Goal: Transaction & Acquisition: Purchase product/service

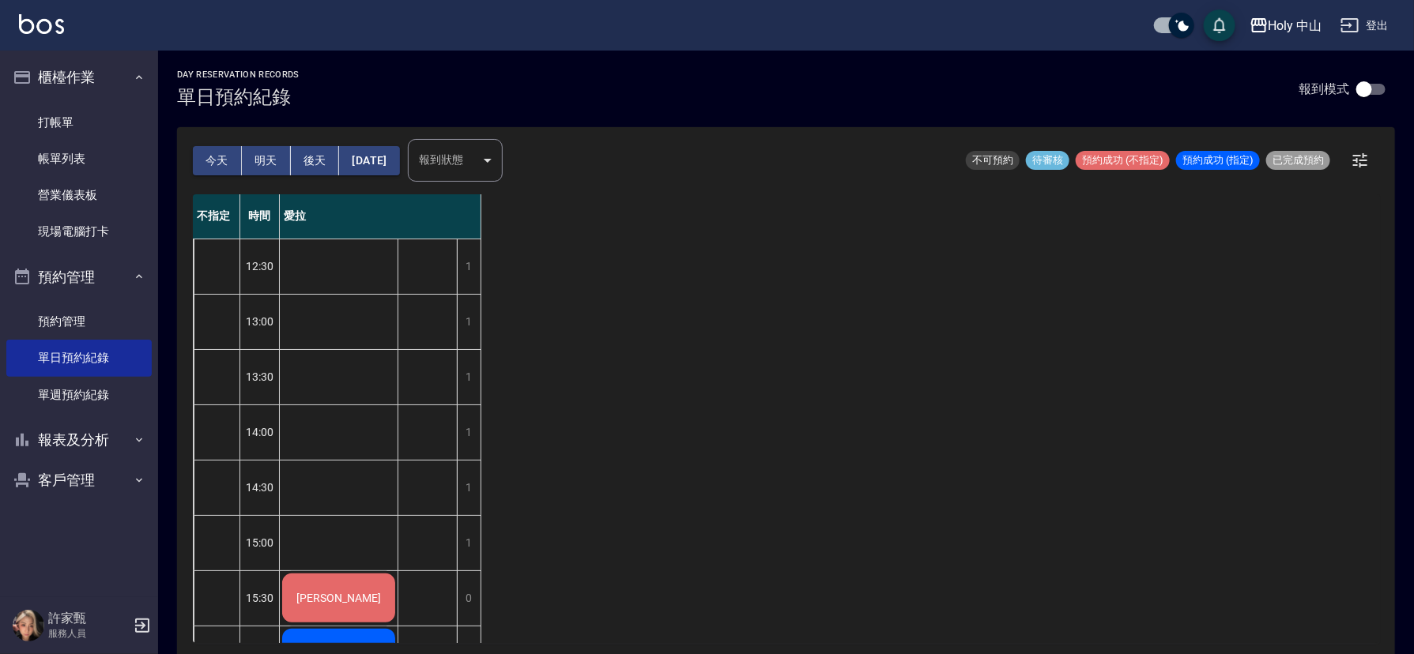
scroll to position [237, 0]
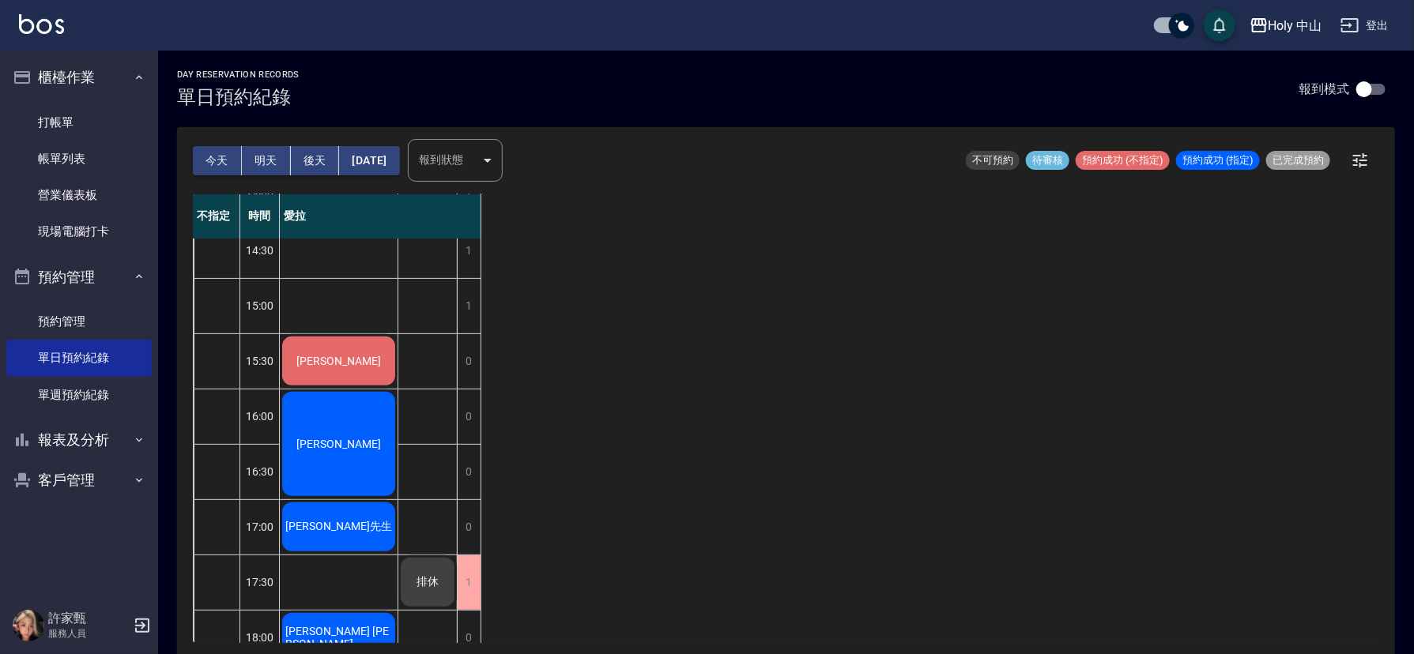
click at [349, 365] on span "[PERSON_NAME]" at bounding box center [338, 361] width 91 height 13
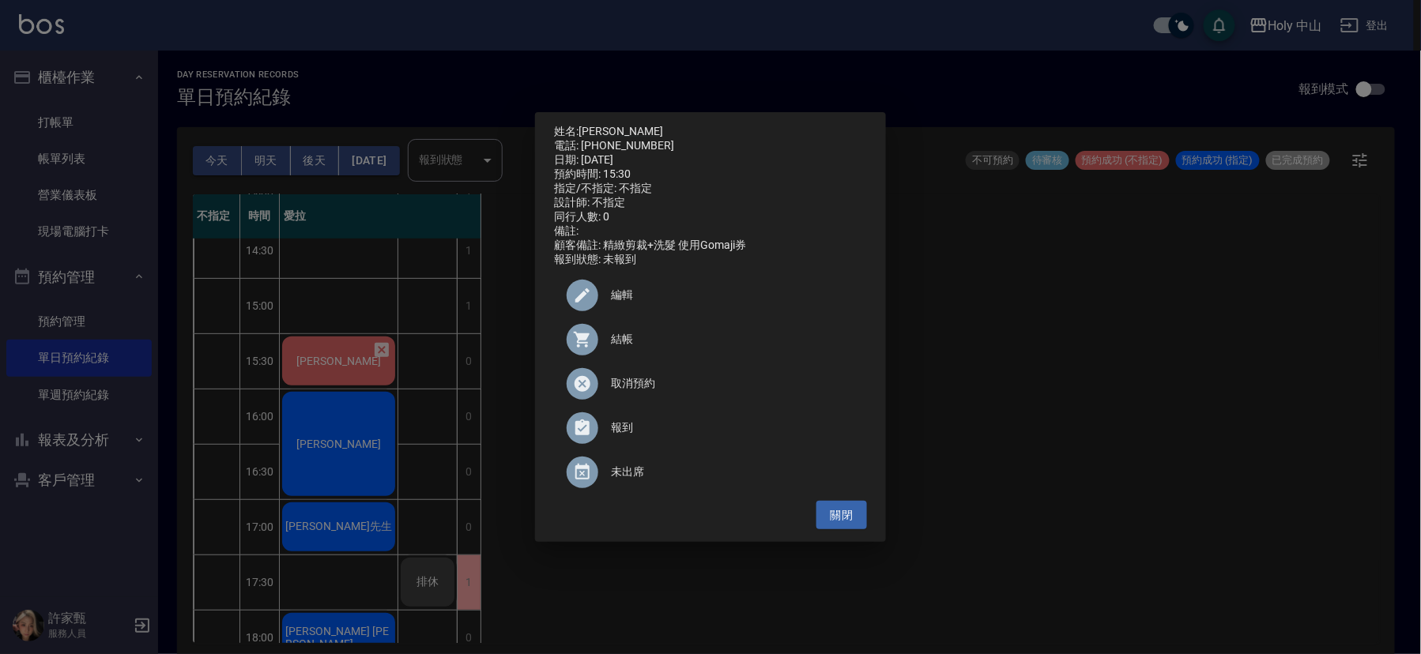
click at [613, 348] on span "結帳" at bounding box center [732, 339] width 243 height 17
click at [1051, 417] on div "姓名: 鮑致仁 電話: 0903097130 日期: 2025/08/22 預約時間: 15:30 指定/不指定: 不指定 設計師: 不指定 同行人數: 0 …" at bounding box center [710, 327] width 1421 height 654
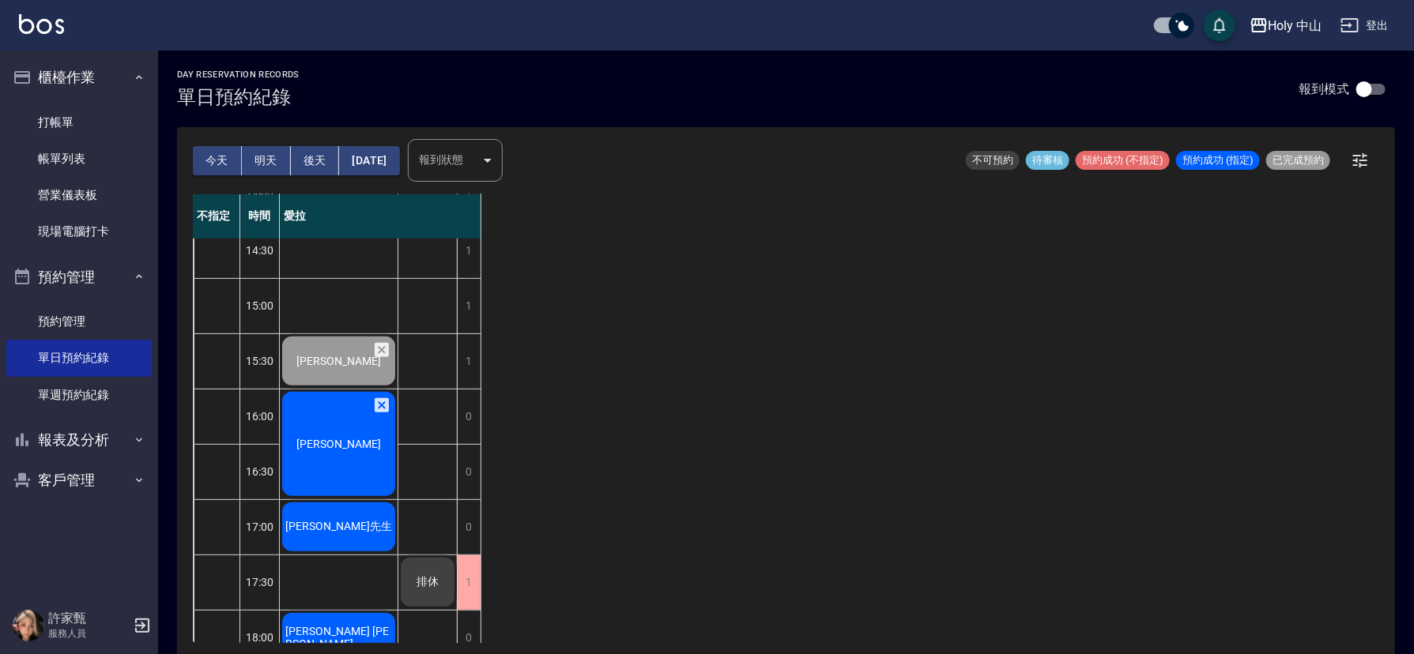
click at [360, 388] on div "[PERSON_NAME]先生" at bounding box center [339, 361] width 118 height 54
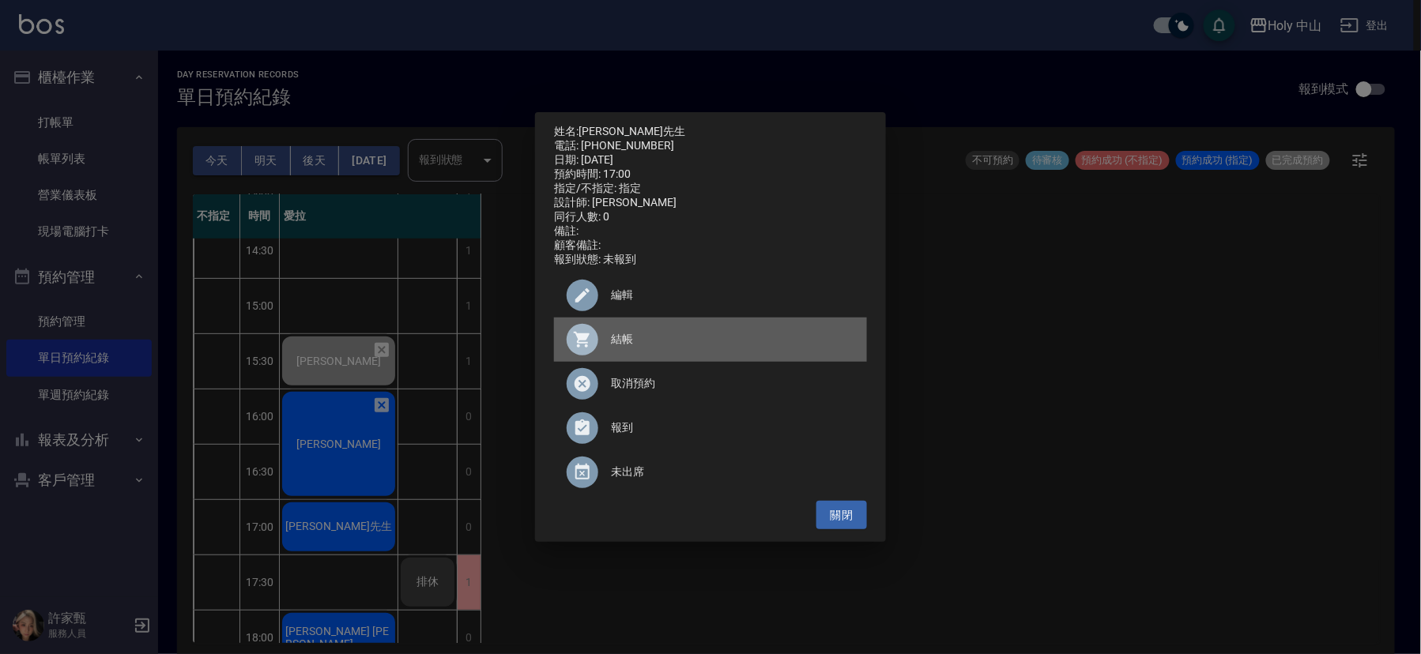
click at [613, 348] on span "結帳" at bounding box center [732, 339] width 243 height 17
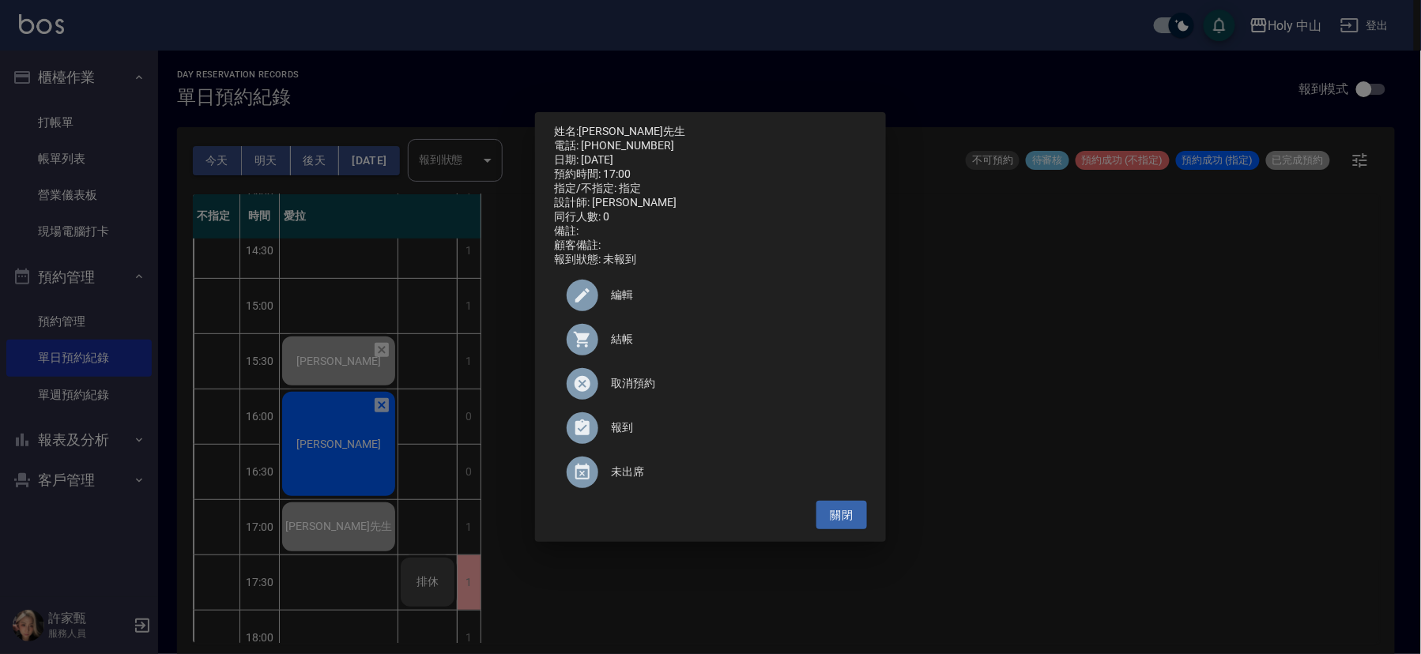
click at [1184, 493] on div "姓名: 林先生 電話: 0931358307 日期: 2025/08/22 預約時間: 17:00 指定/不指定: 指定 設計師: 愛拉 同行人數: 0 備註…" at bounding box center [710, 327] width 1421 height 654
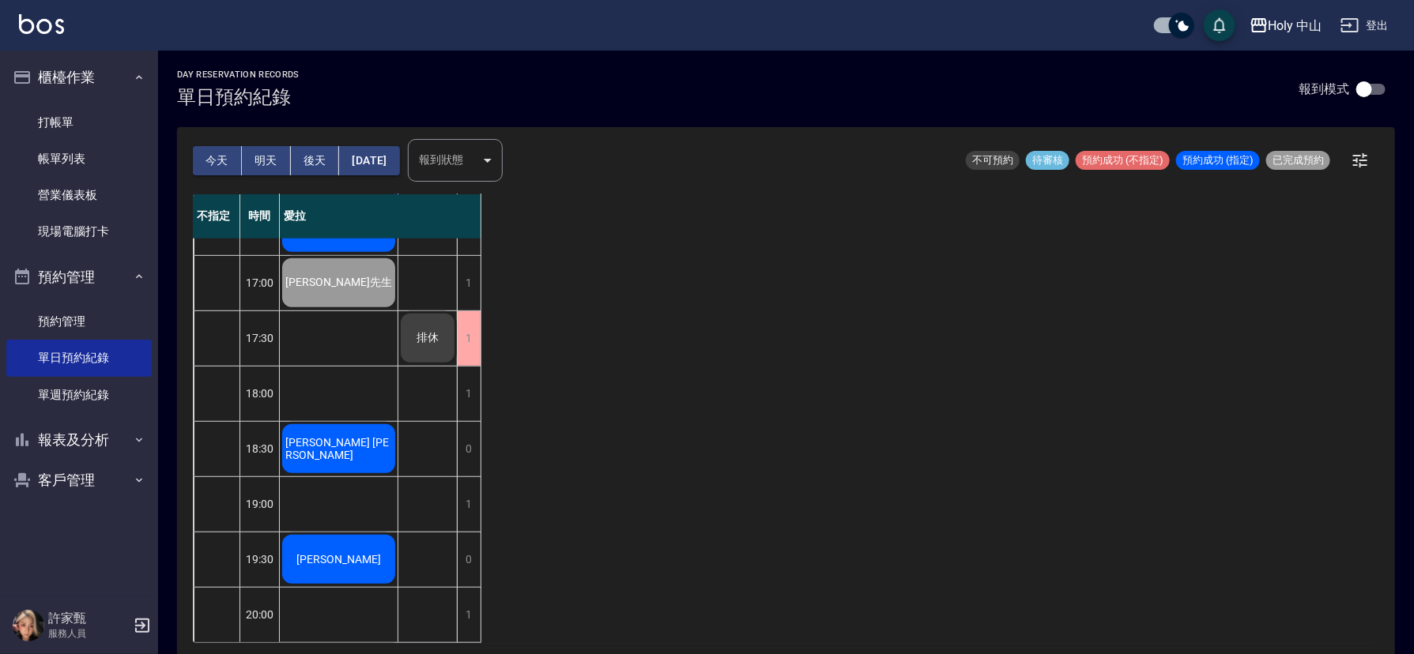
scroll to position [24, 0]
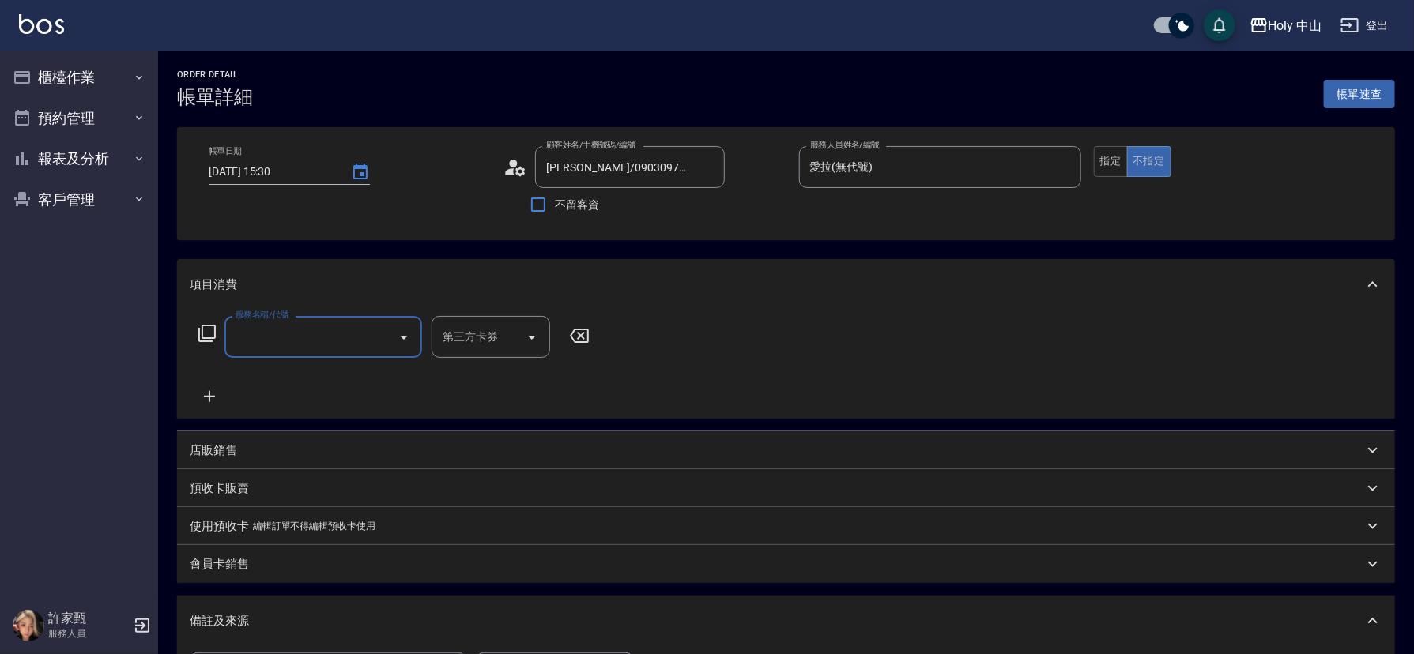
type input "[PERSON_NAME]/0903097130/null"
click at [326, 337] on input "服務名稱/代號" at bounding box center [312, 337] width 160 height 28
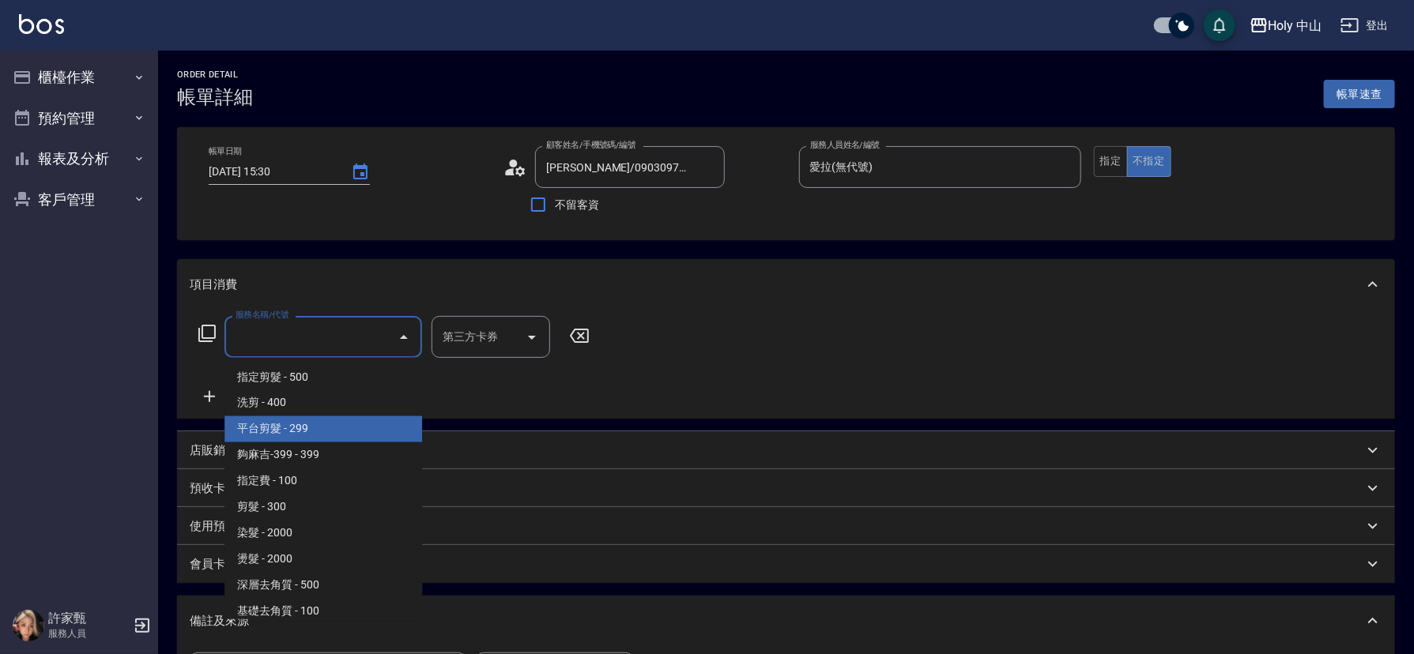
click at [324, 428] on span "平台剪髮 - 299" at bounding box center [323, 430] width 198 height 26
type input "平台剪髮(4)"
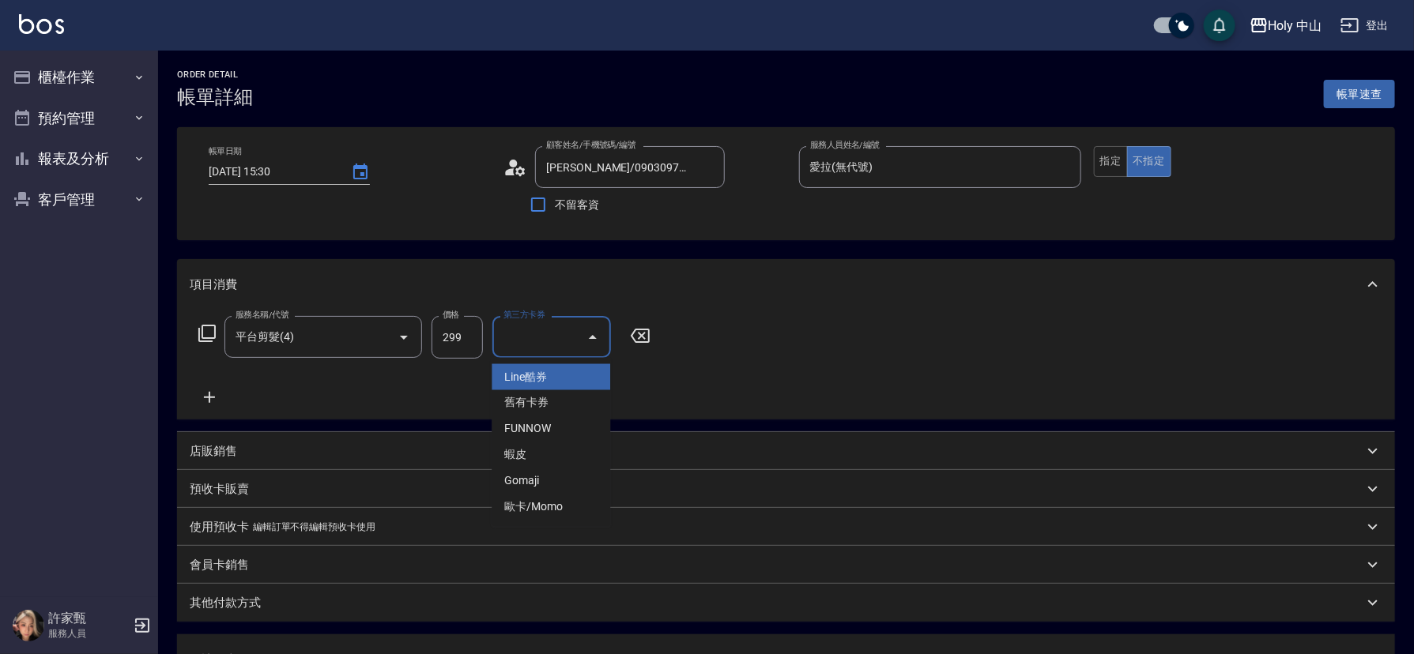
click at [532, 338] on input "第三方卡券" at bounding box center [540, 337] width 81 height 28
click at [562, 488] on span "Gomaji" at bounding box center [551, 482] width 119 height 26
type input "Gomaji"
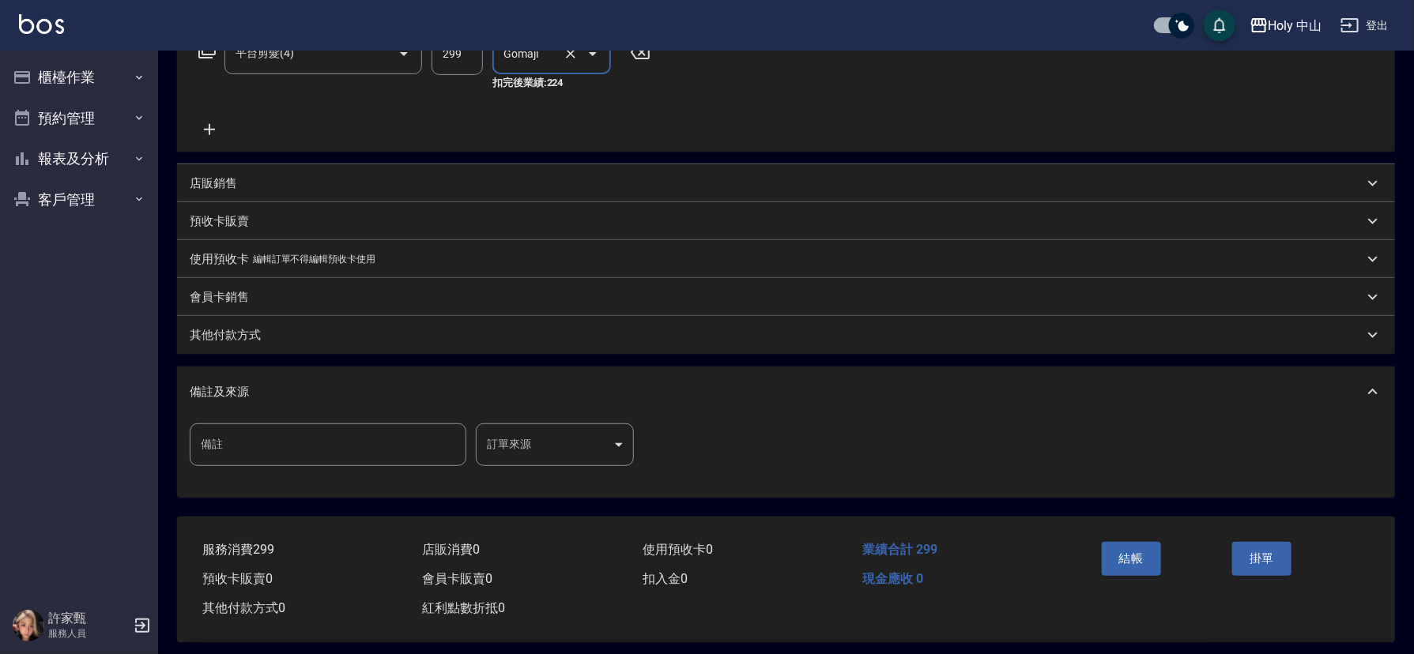
scroll to position [296, 0]
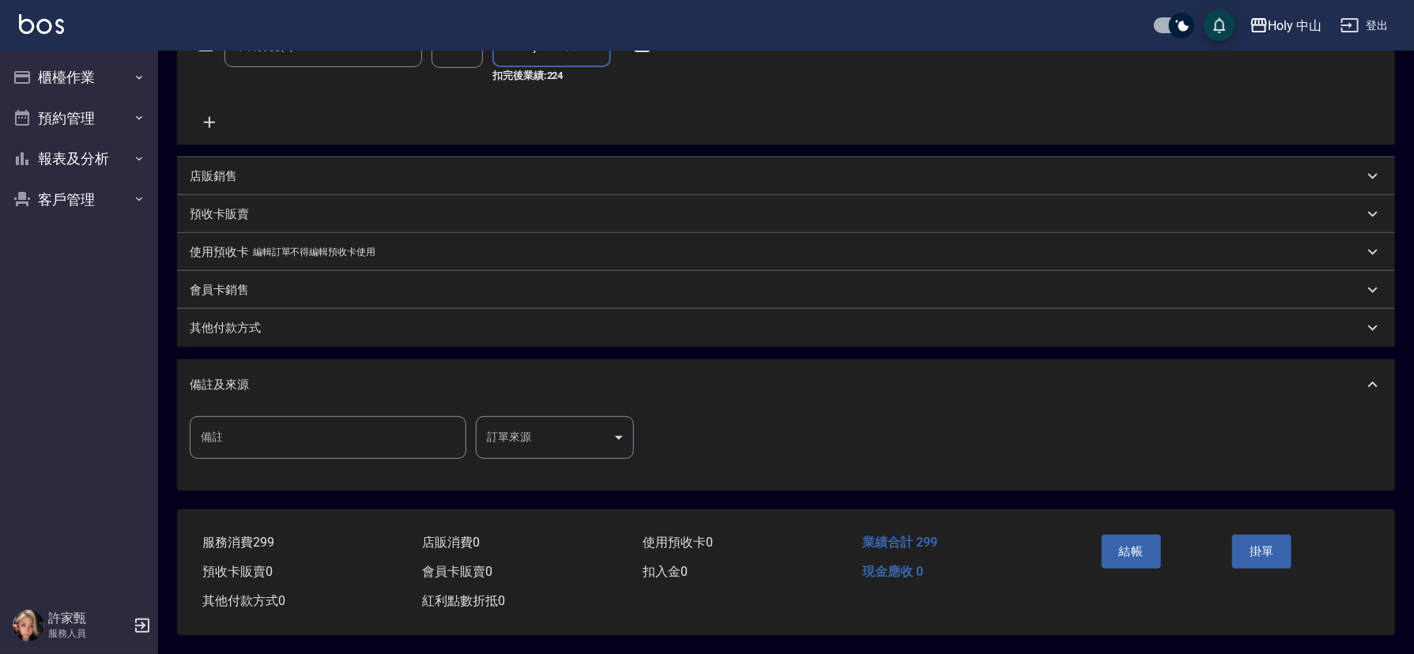
click at [570, 432] on body "Holy 中山 登出 櫃檯作業 打帳單 帳單列表 營業儀表板 現場電腦打卡 預約管理 預約管理 單日預約紀錄 單週預約紀錄 報表及分析 報表目錄 店家日報表 …" at bounding box center [707, 181] width 1414 height 945
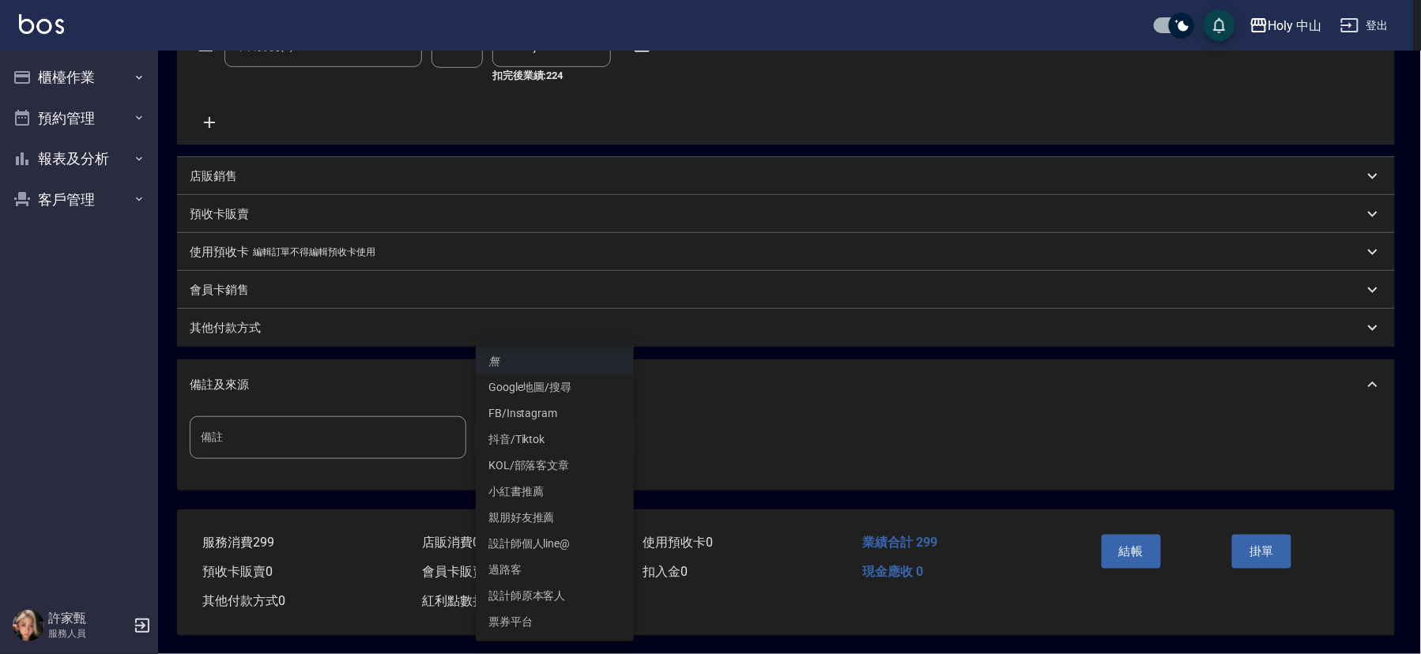
click at [571, 598] on li "設計師原本客人" at bounding box center [555, 596] width 158 height 26
type input "設計師原本客人"
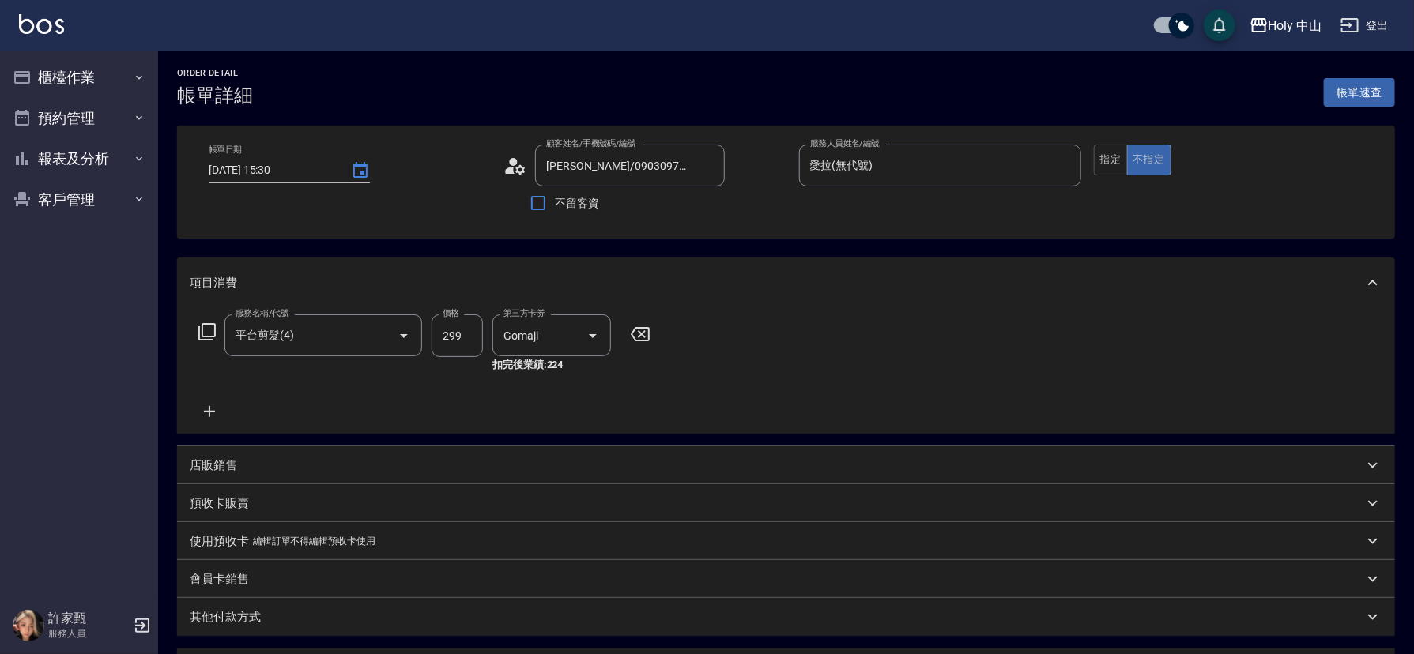
scroll to position [0, 0]
drag, startPoint x: 1114, startPoint y: 154, endPoint x: 1095, endPoint y: 187, distance: 38.2
click at [1112, 154] on button "指定" at bounding box center [1111, 161] width 34 height 31
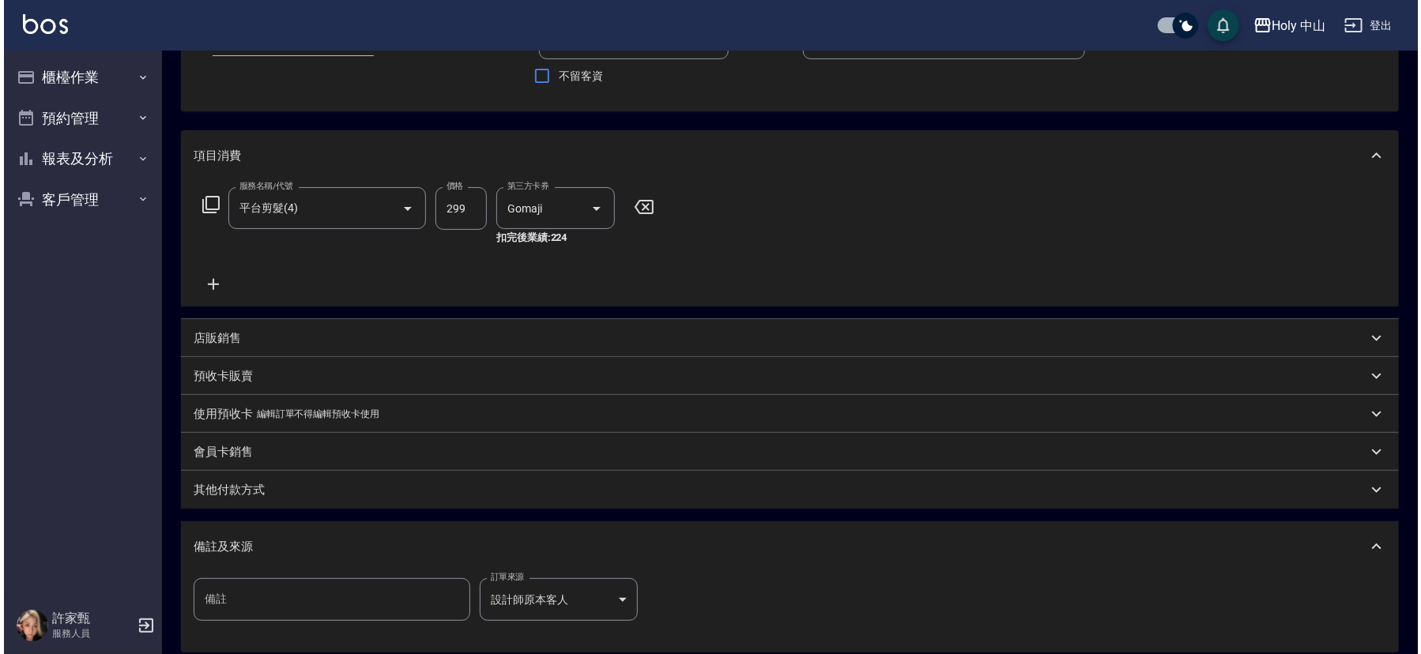
scroll to position [237, 0]
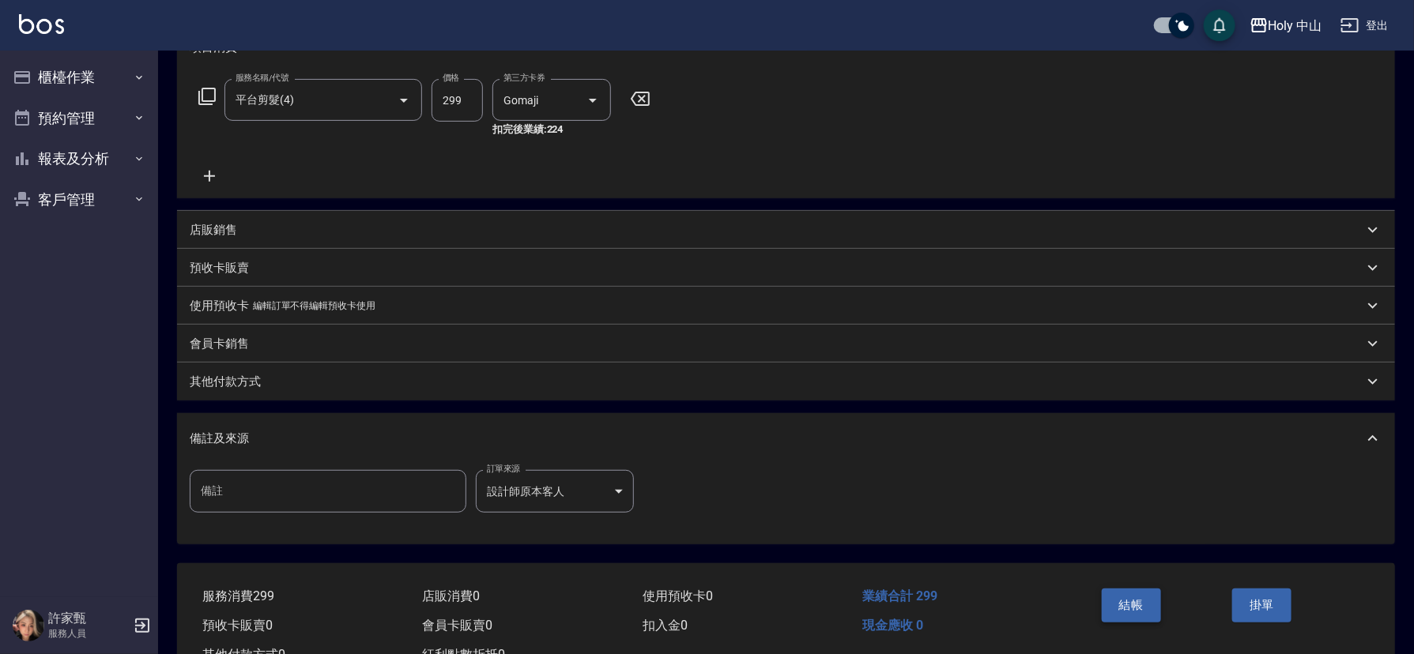
click at [1120, 604] on button "結帳" at bounding box center [1131, 605] width 59 height 33
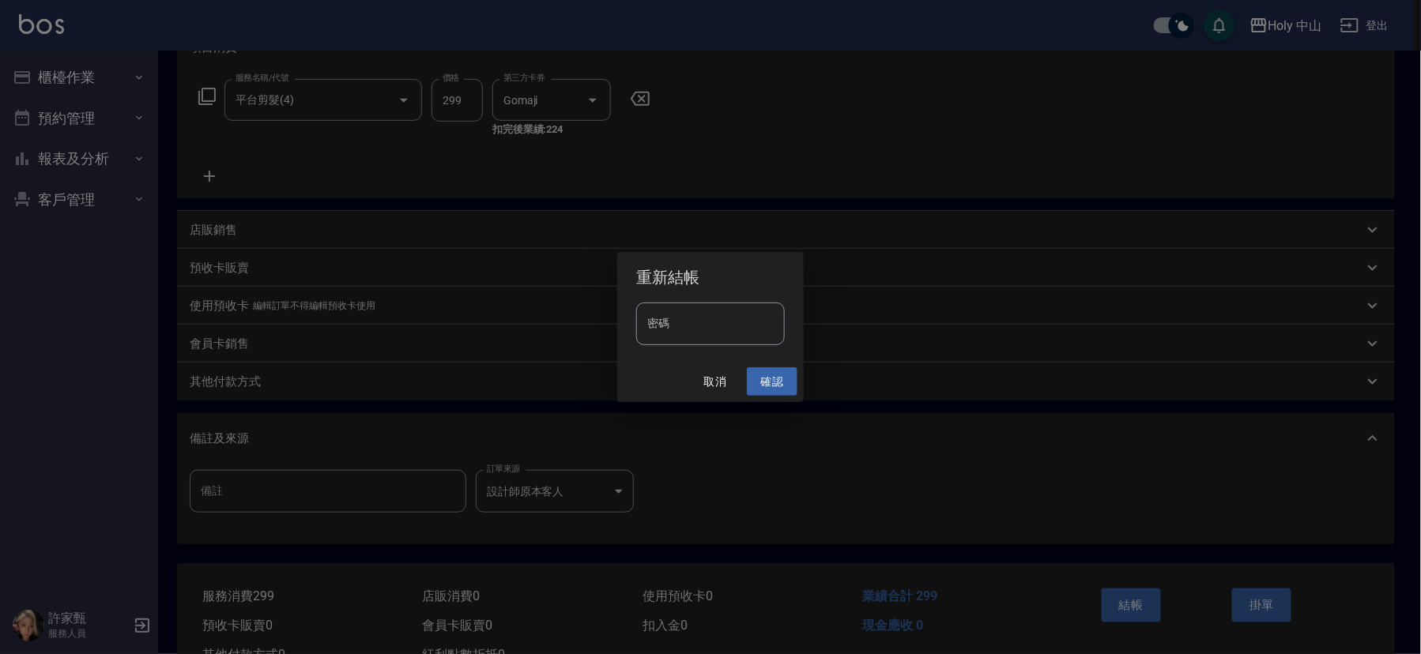
click at [765, 385] on button "確認" at bounding box center [772, 382] width 51 height 29
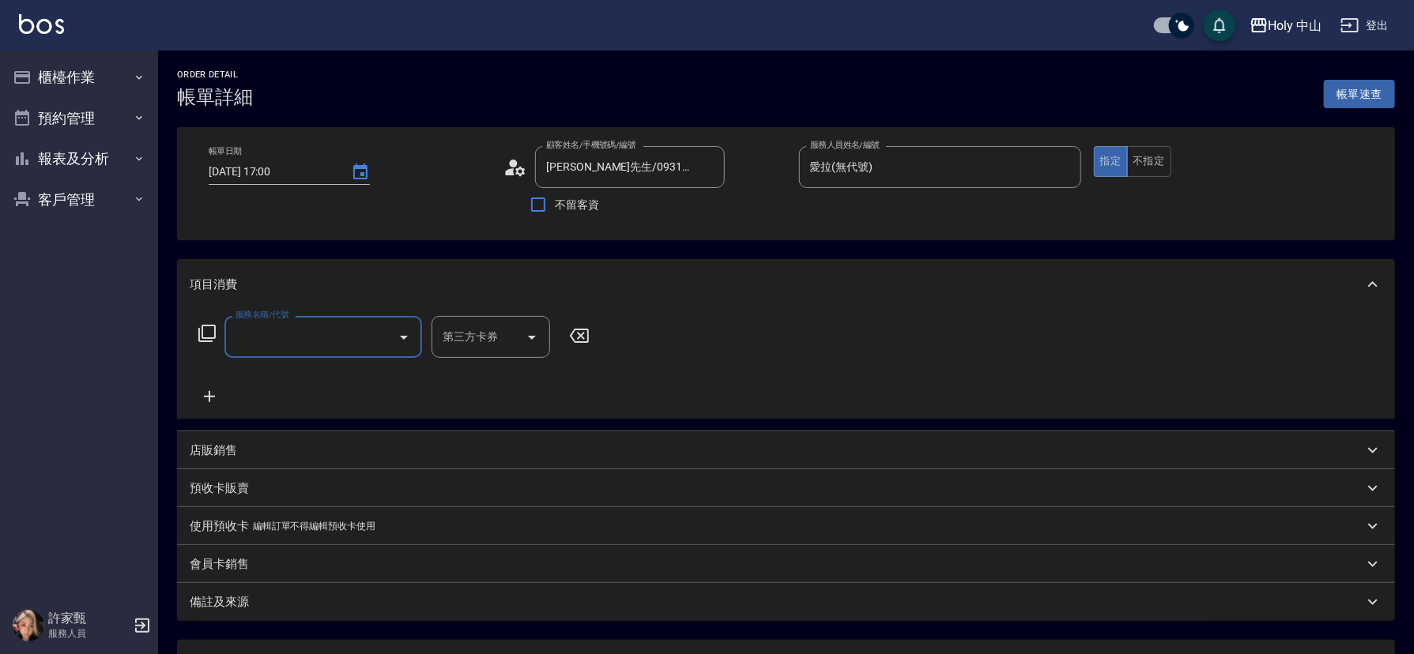
click at [298, 345] on input "服務名稱/代號" at bounding box center [312, 337] width 160 height 28
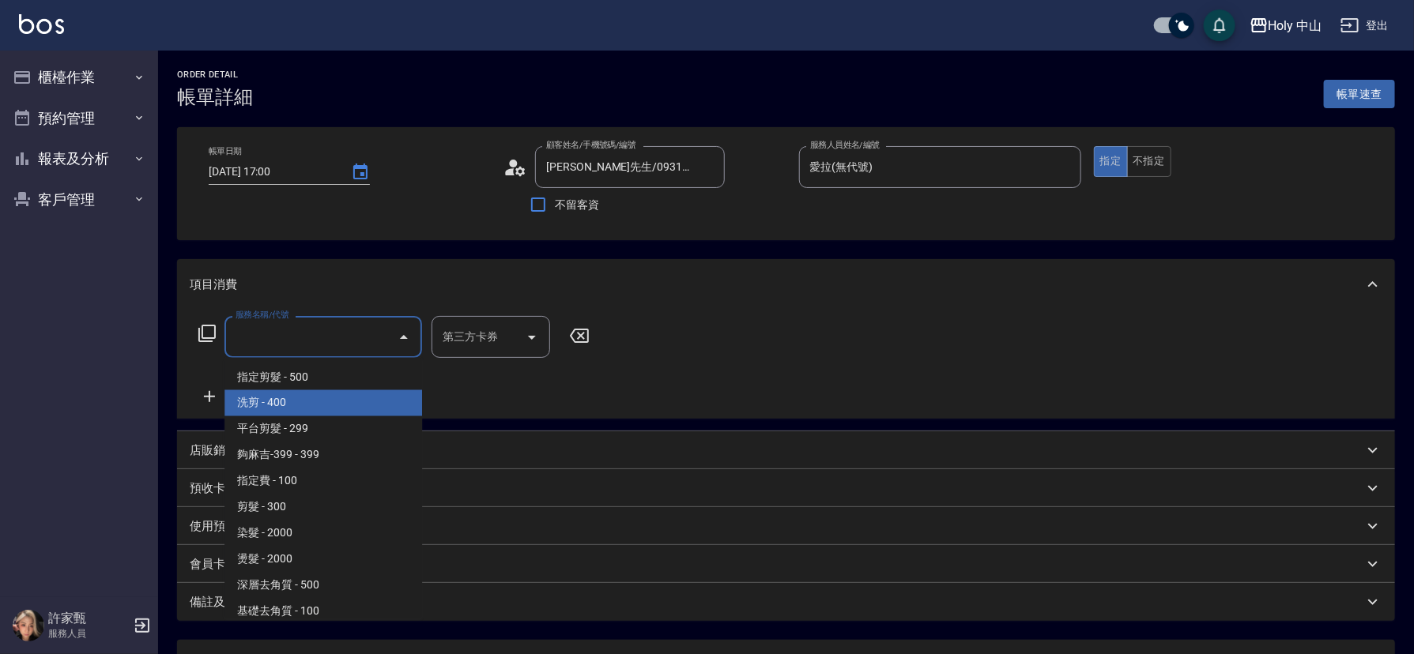
click at [278, 397] on span "洗剪 - 400" at bounding box center [323, 403] width 198 height 26
type input "洗剪(3)"
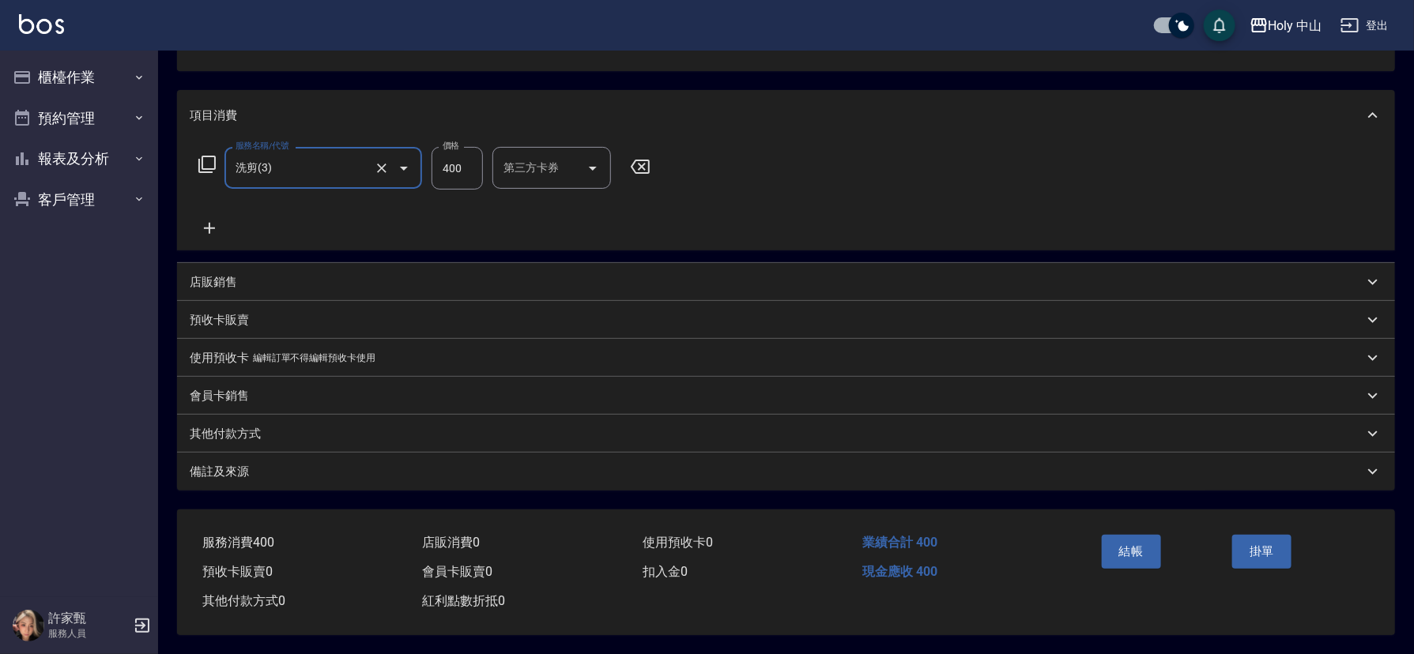
scroll to position [175, 0]
click at [579, 464] on div "備註及來源" at bounding box center [777, 472] width 1174 height 17
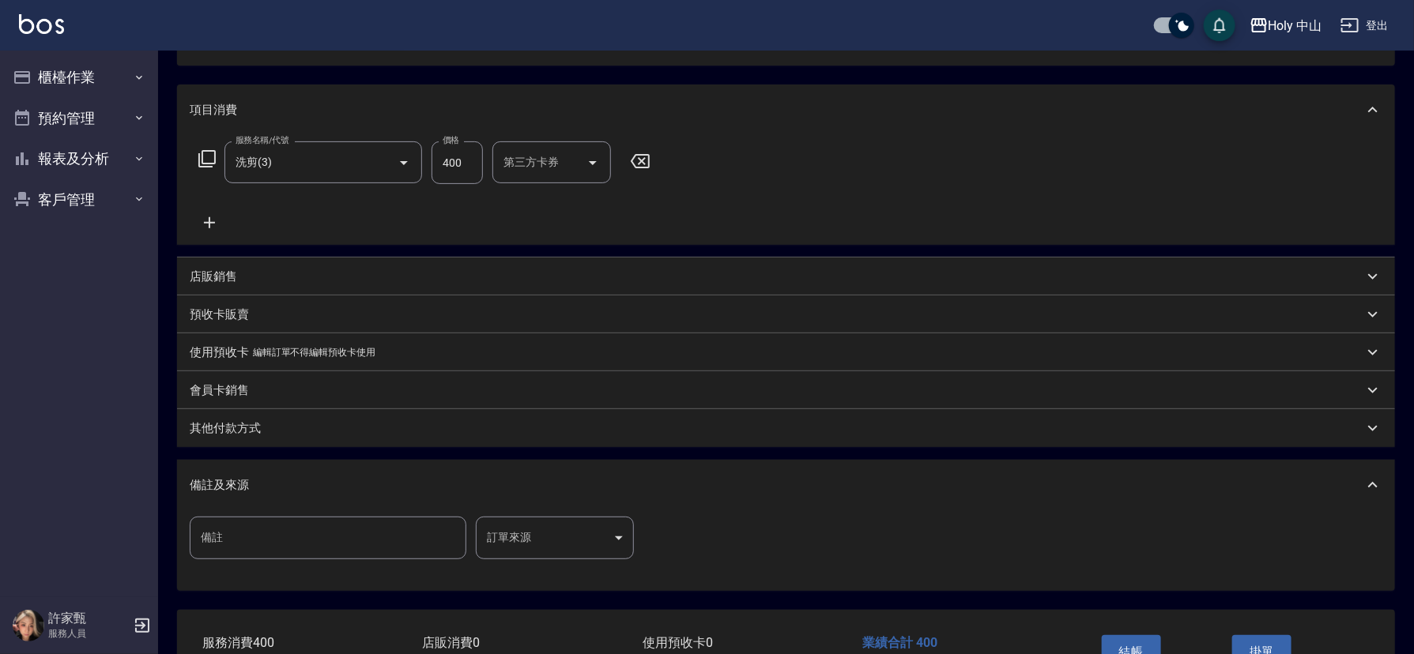
click at [542, 537] on body "Holy 中山 登出 櫃檯作業 打帳單 帳單列表 營業儀表板 現場電腦打卡 預約管理 預約管理 單日預約紀錄 單週預約紀錄 報表及分析 報表目錄 店家日報表 …" at bounding box center [707, 289] width 1414 height 929
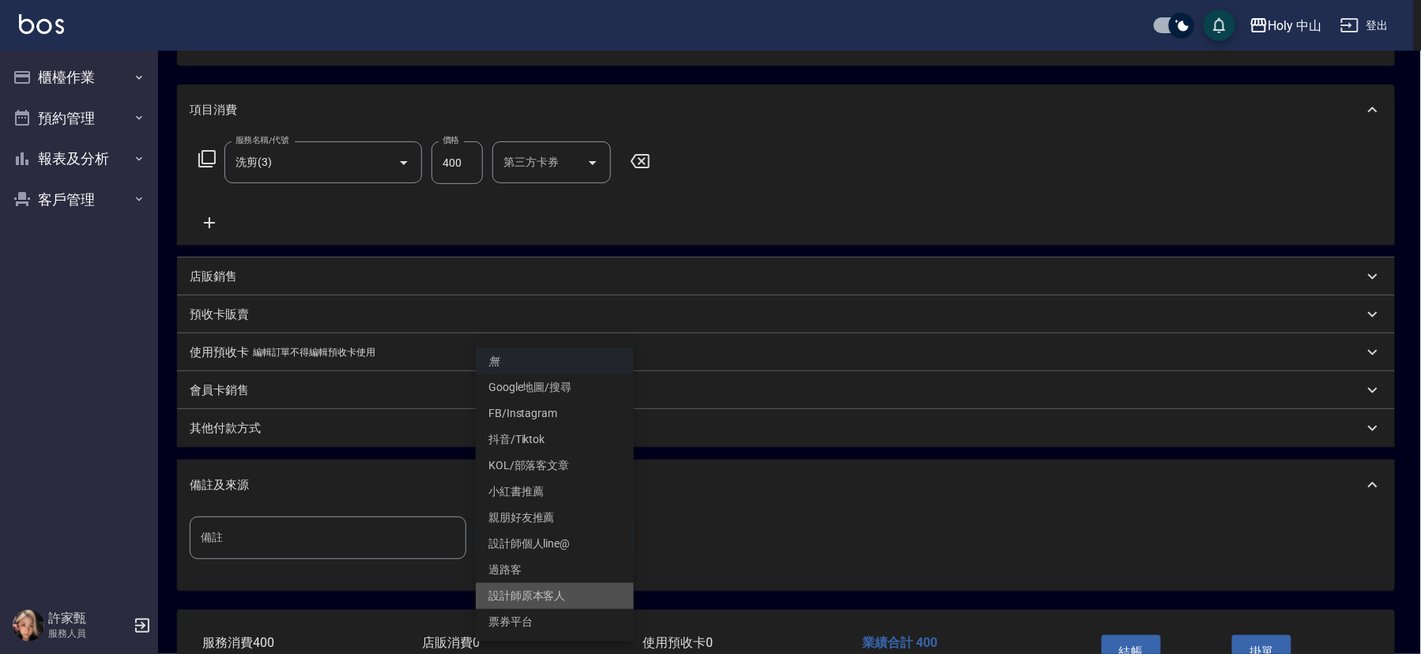
click at [571, 591] on li "設計師原本客人" at bounding box center [555, 596] width 158 height 26
type input "設計師原本客人"
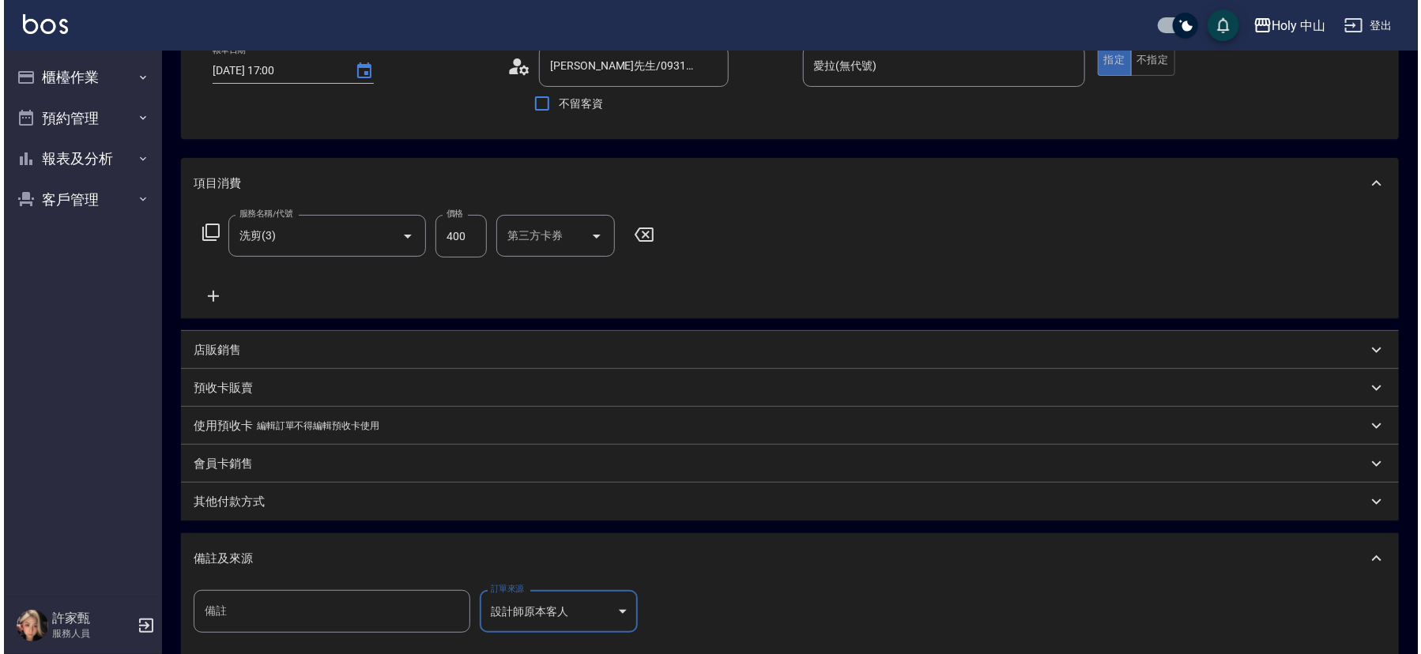
scroll to position [281, 0]
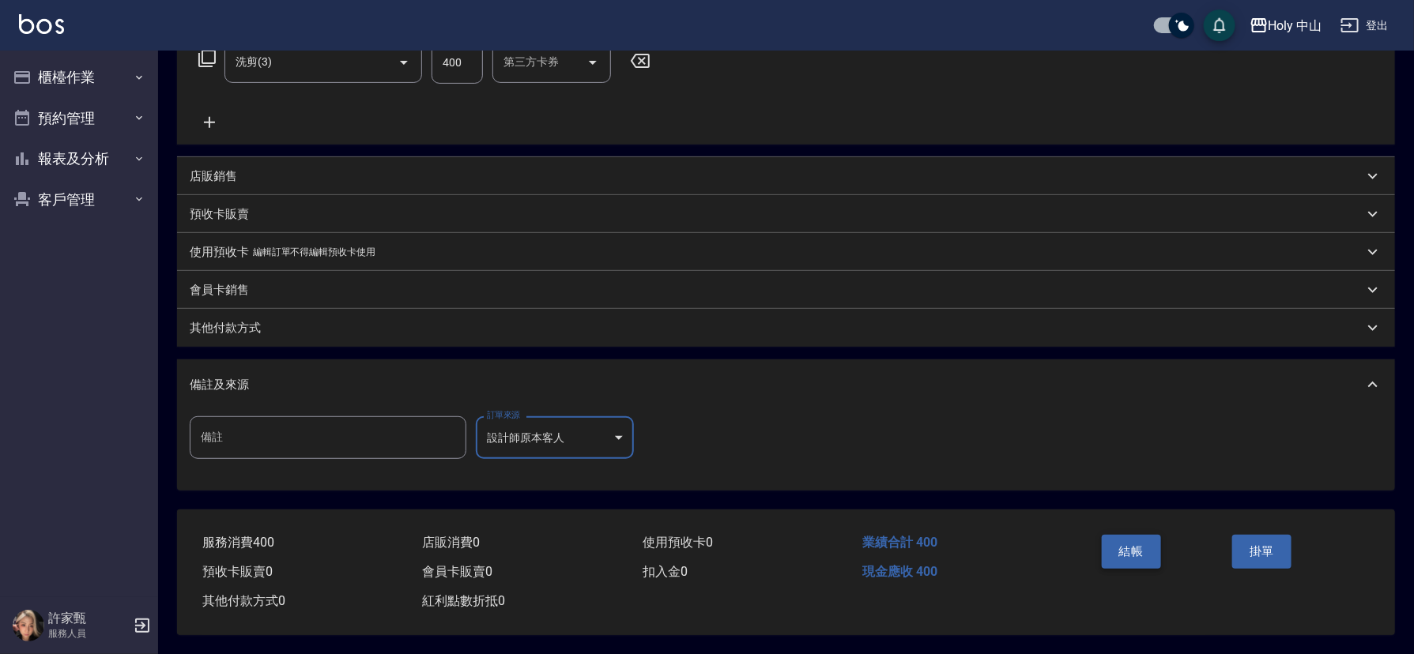
click at [1121, 537] on button "結帳" at bounding box center [1131, 551] width 59 height 33
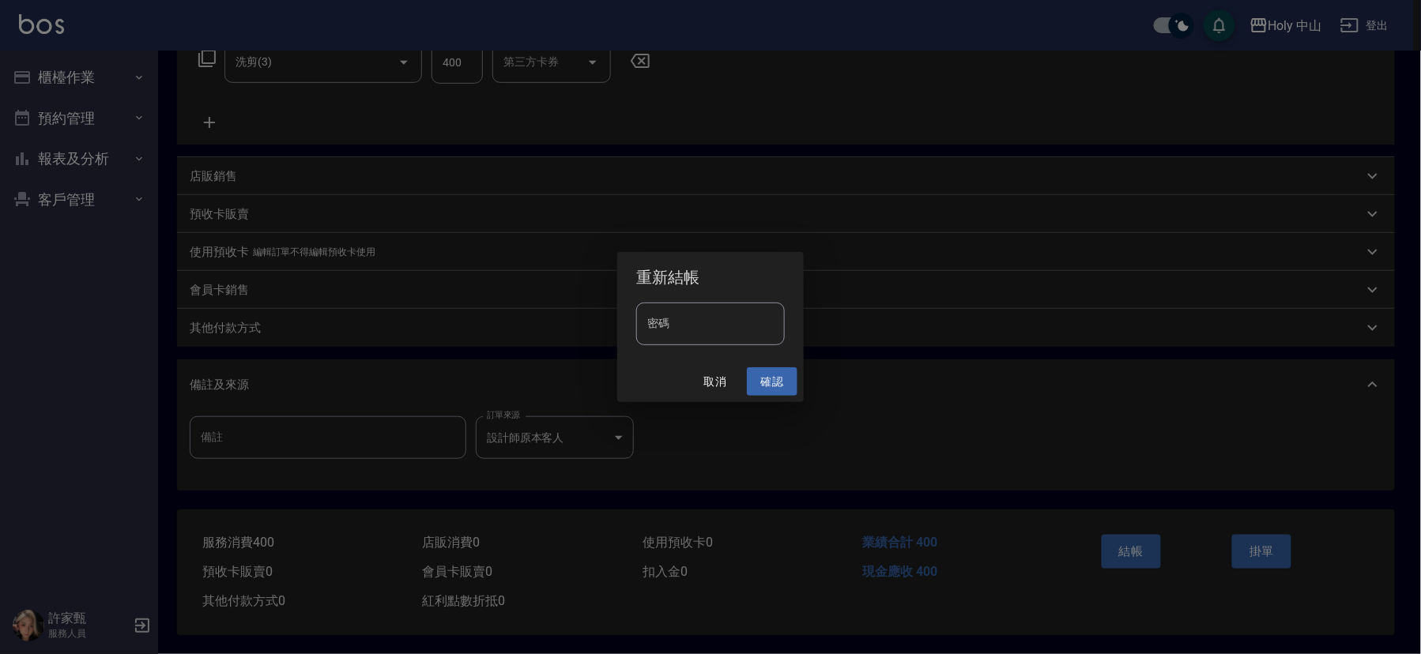
click at [767, 379] on button "確認" at bounding box center [772, 382] width 51 height 29
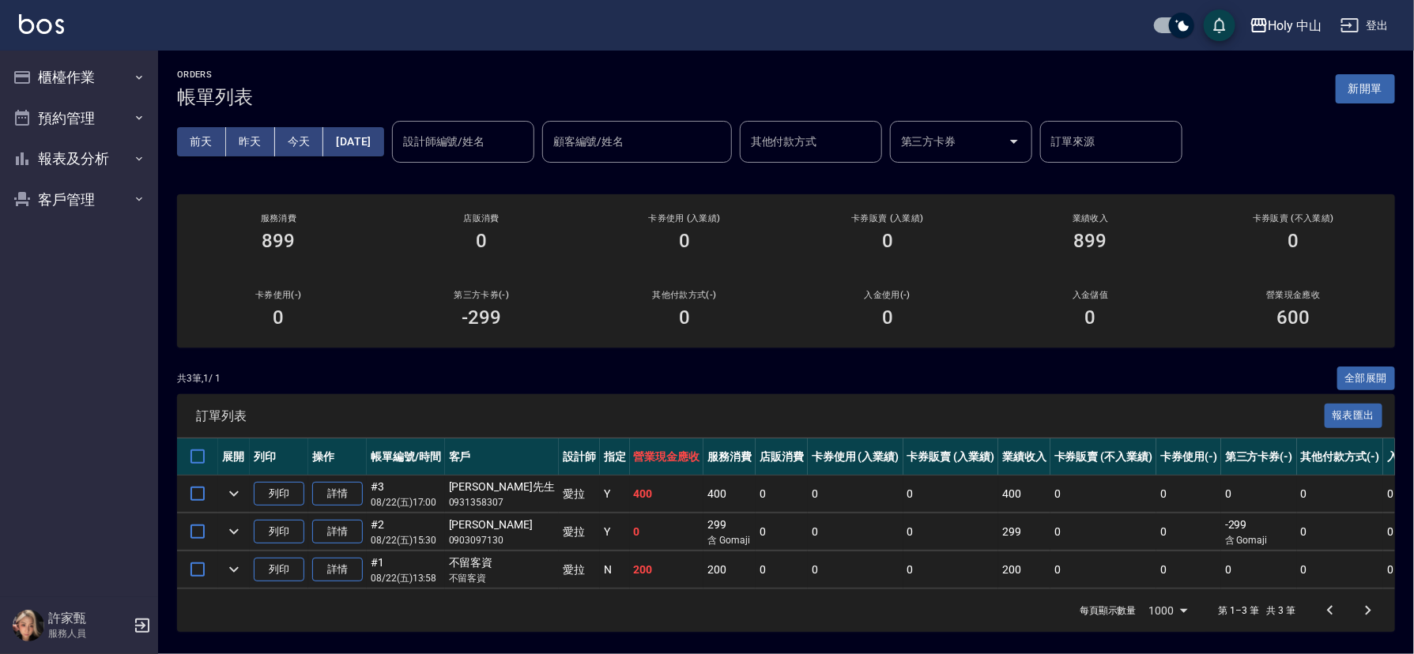
scroll to position [15, 0]
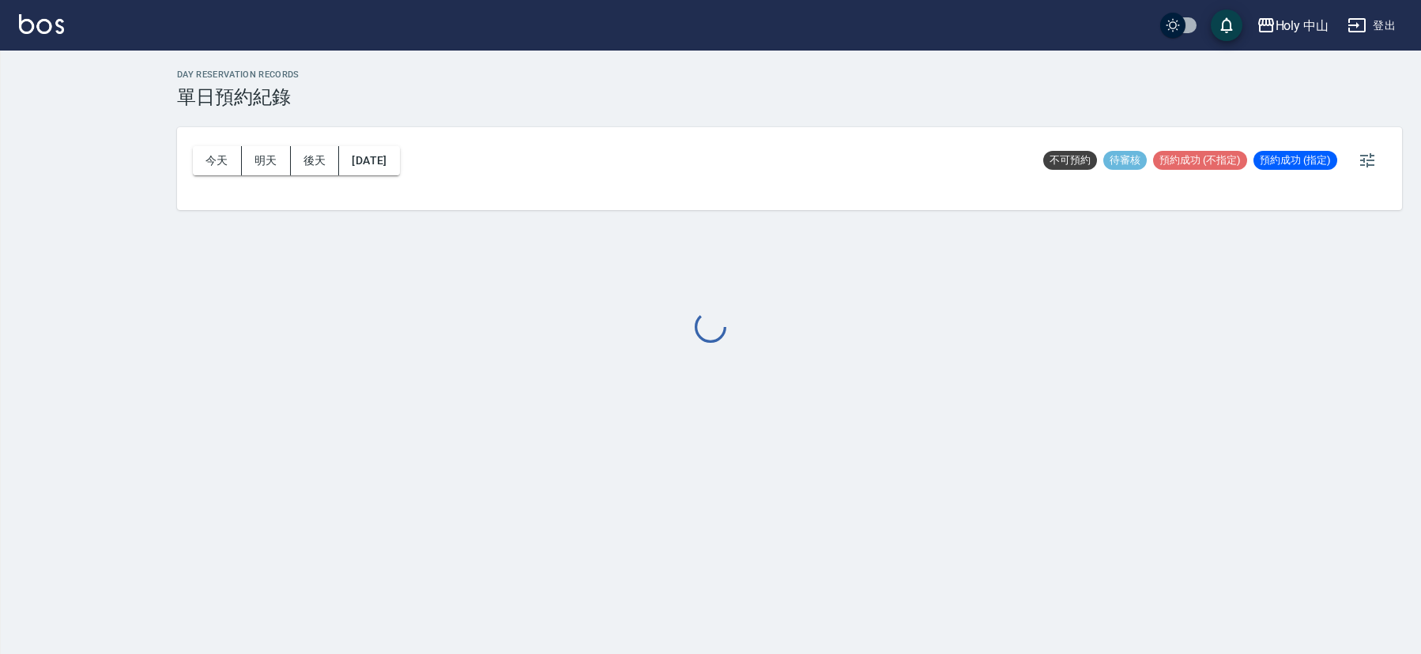
checkbox input "true"
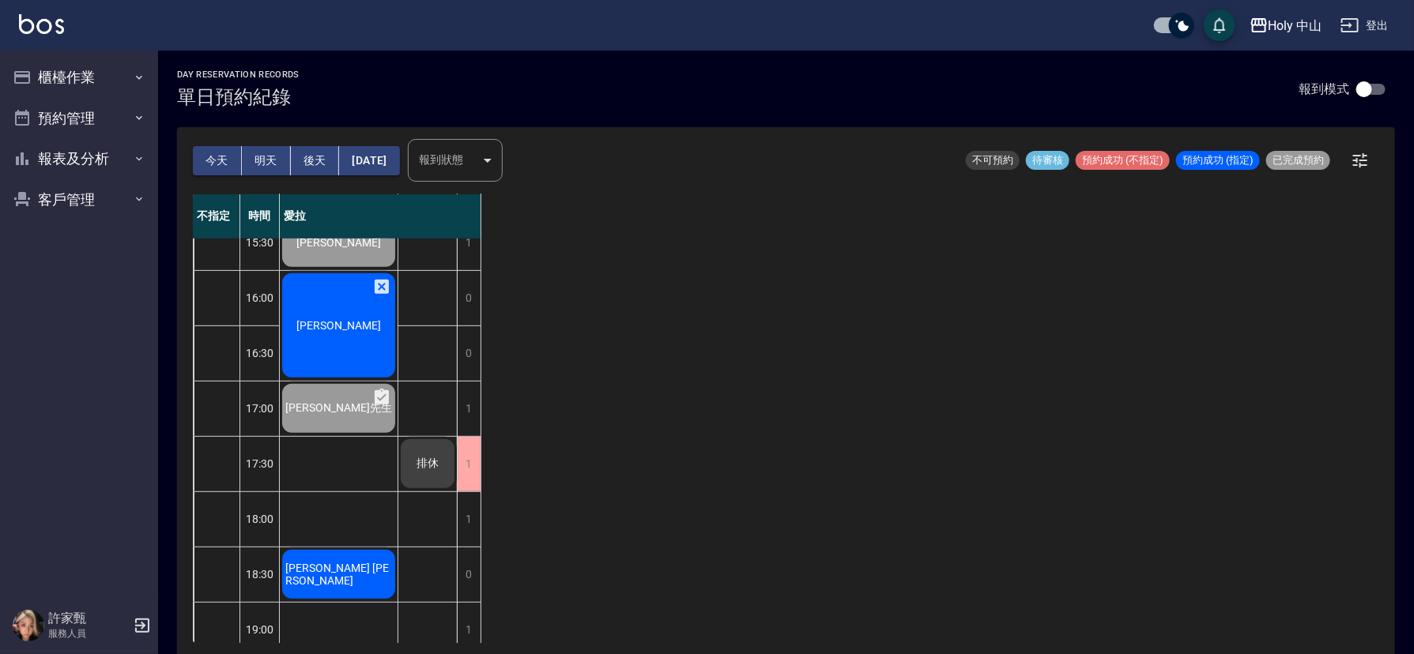
scroll to position [474, 0]
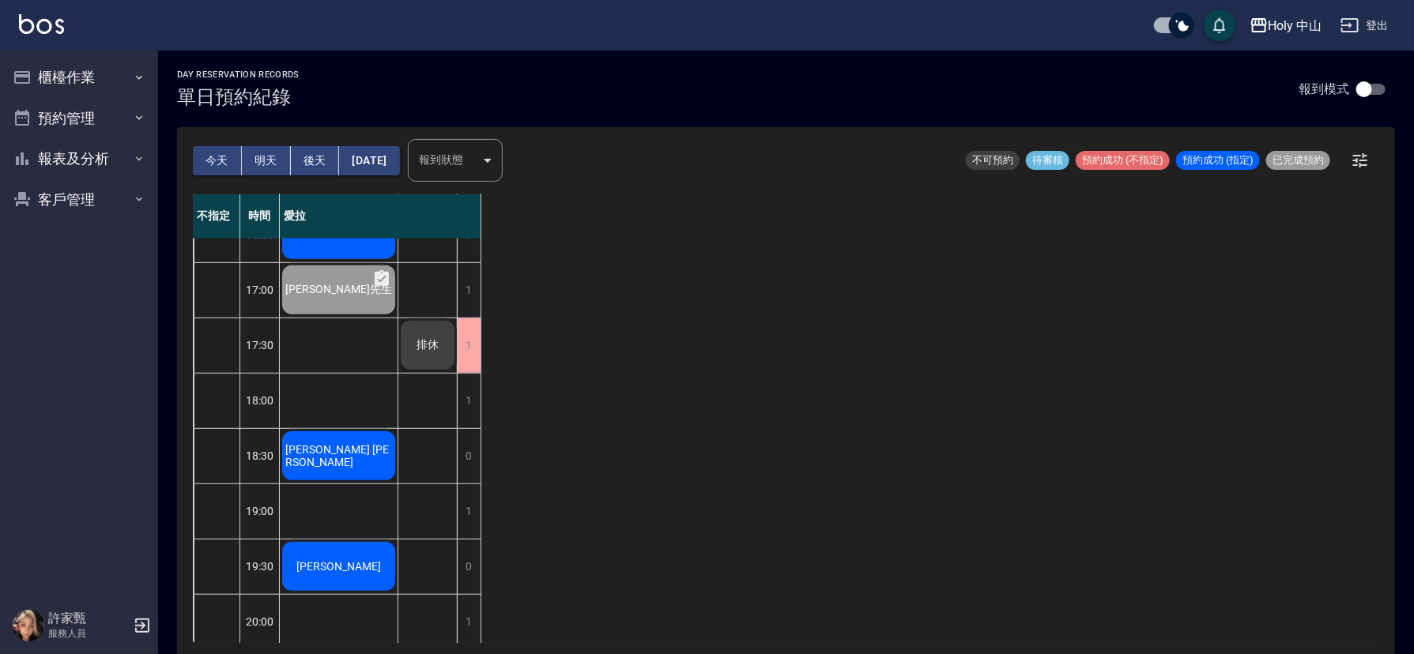
click at [541, 427] on div "不指定 時間 愛拉 12:30 13:00 13:30 14:00 14:30 15:00 15:30 16:00 16:30 17:00 17:30 18:…" at bounding box center [786, 418] width 1186 height 449
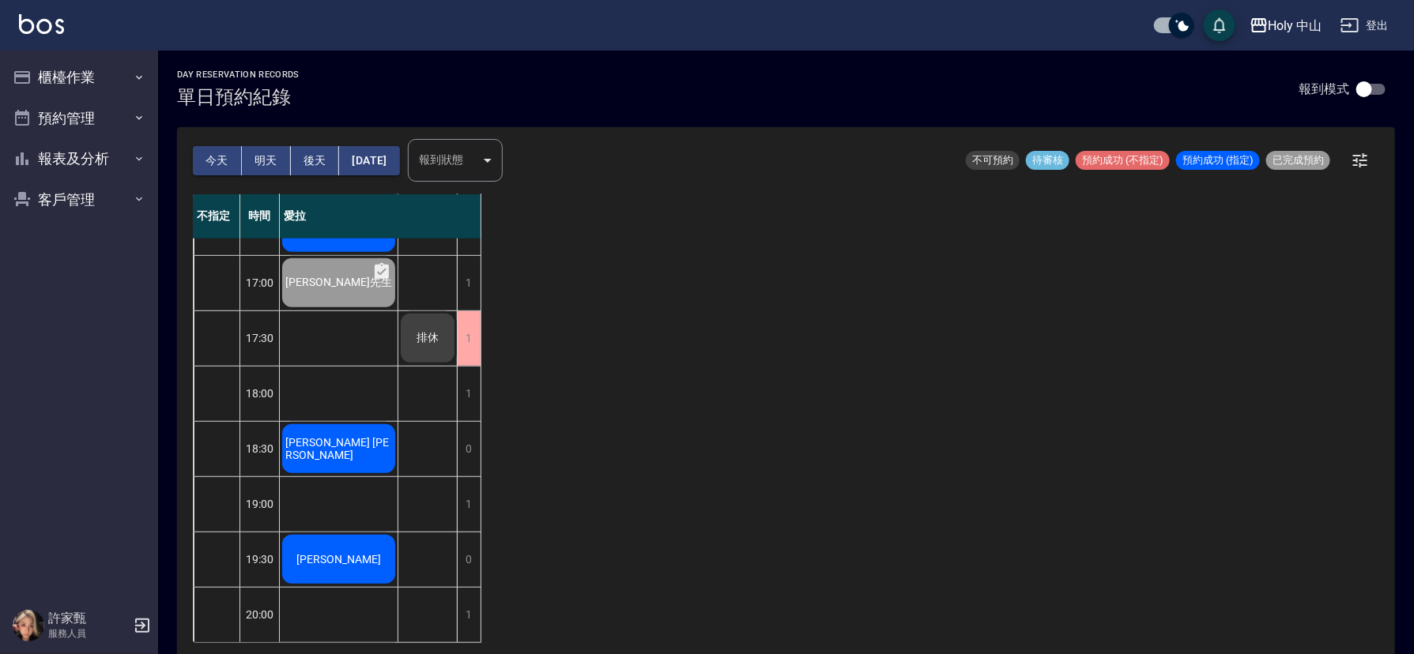
scroll to position [498, 0]
click at [466, 378] on div "1" at bounding box center [469, 394] width 24 height 55
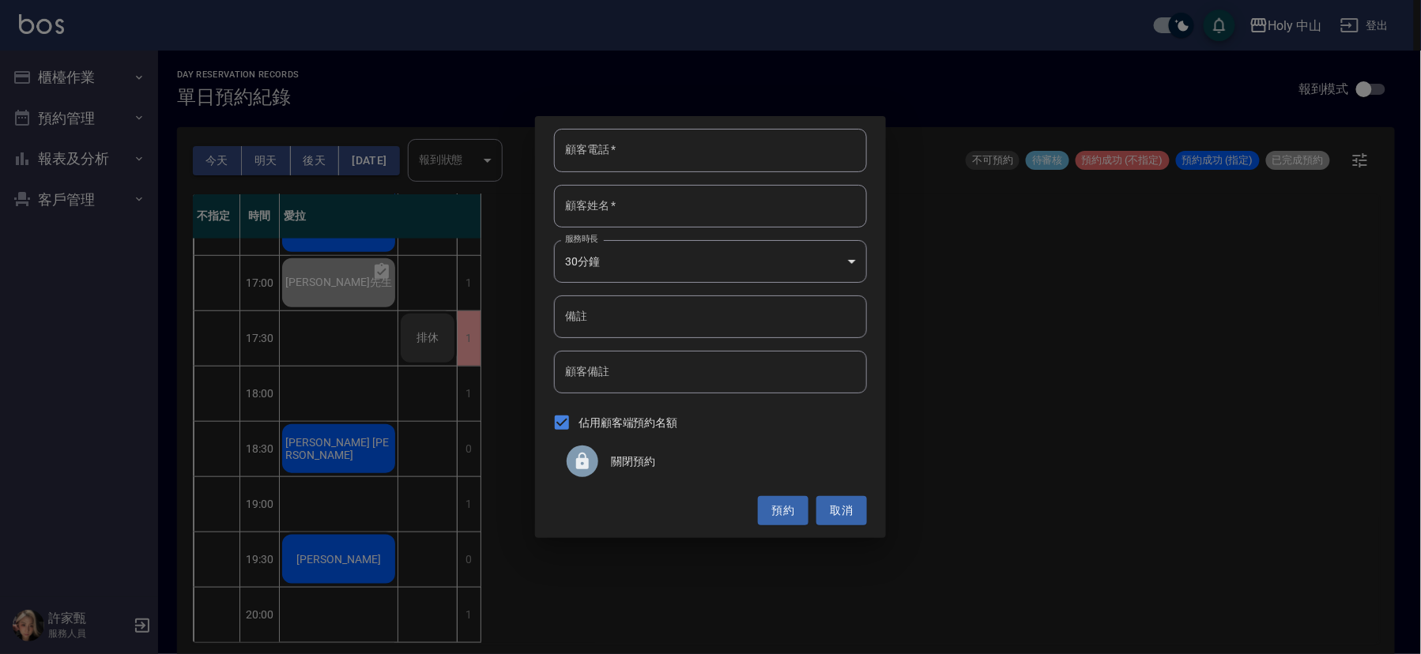
click at [594, 457] on div at bounding box center [583, 462] width 32 height 32
